Goal: Task Accomplishment & Management: Manage account settings

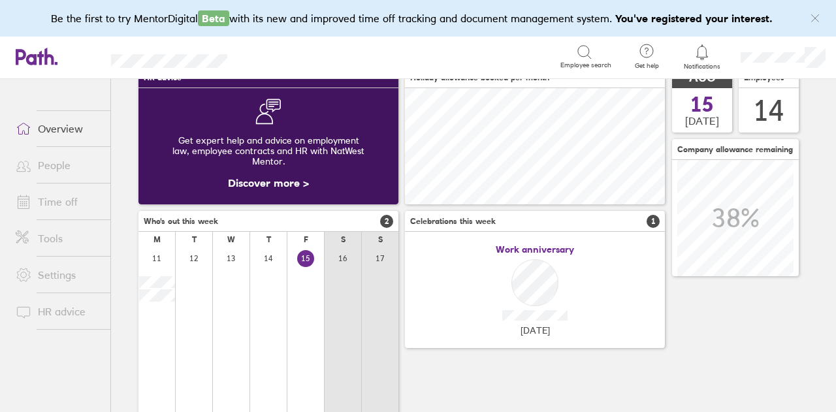
scroll to position [75, 0]
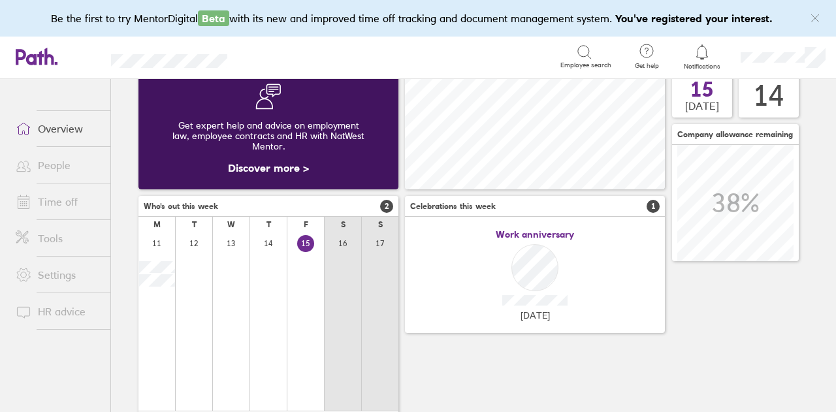
click at [63, 195] on link "Time off" at bounding box center [57, 202] width 105 height 26
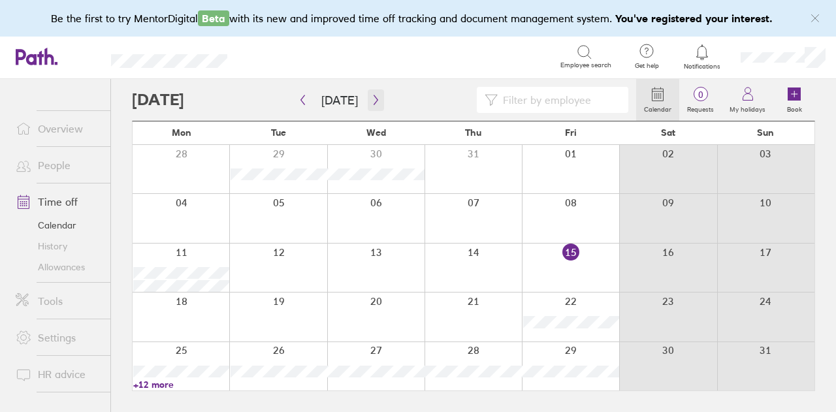
click at [371, 104] on icon "button" at bounding box center [376, 100] width 10 height 10
